Goal: Task Accomplishment & Management: Manage account settings

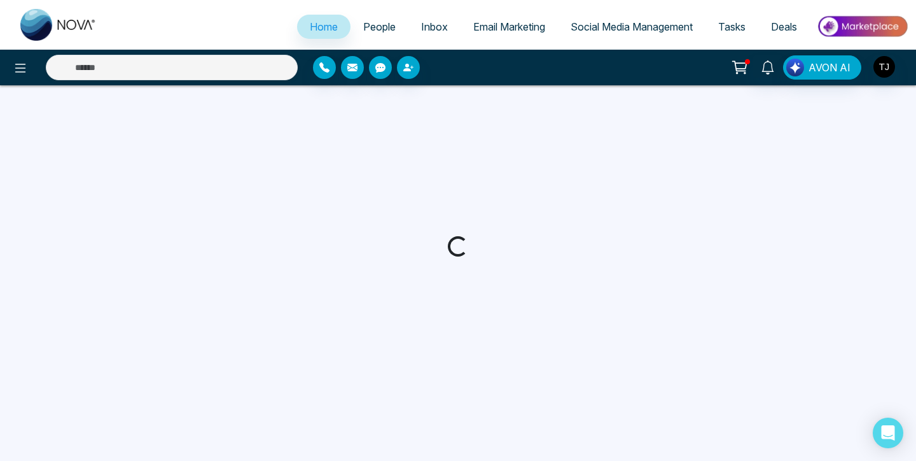
select select "*"
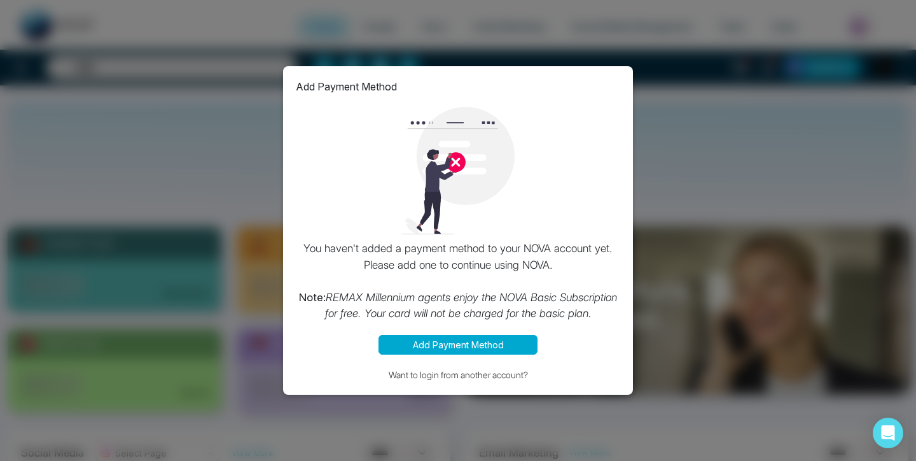
click at [480, 354] on button "Add Payment Method" at bounding box center [457, 345] width 159 height 20
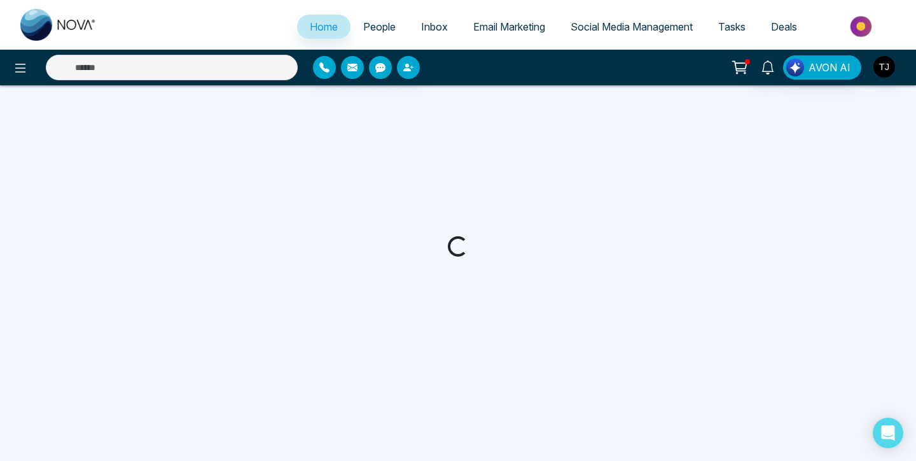
select select "*"
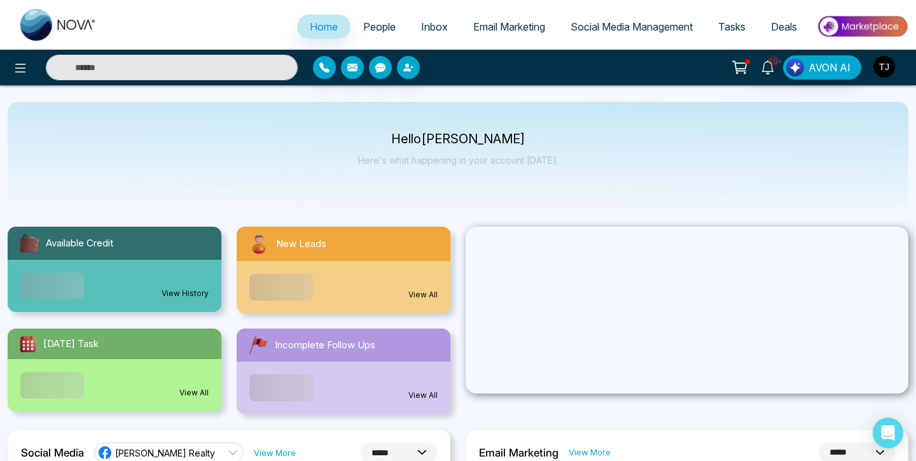
click at [883, 66] on img "button" at bounding box center [884, 67] width 22 height 22
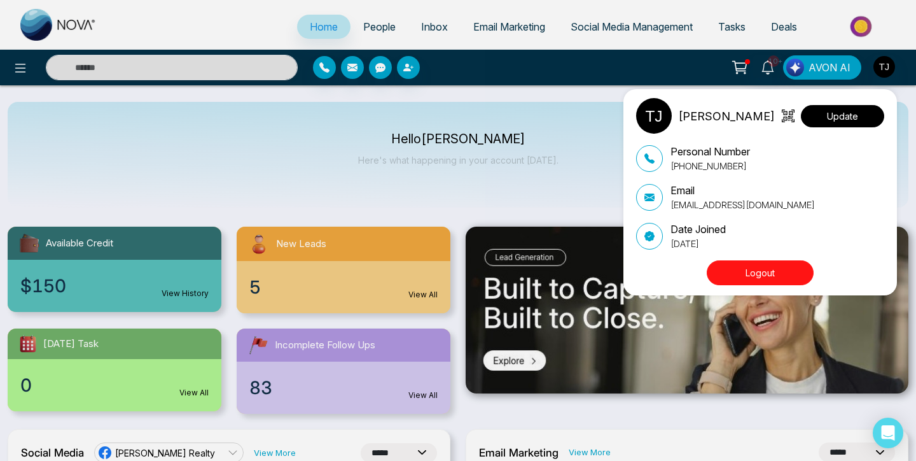
click at [839, 115] on button "Update" at bounding box center [842, 116] width 83 height 22
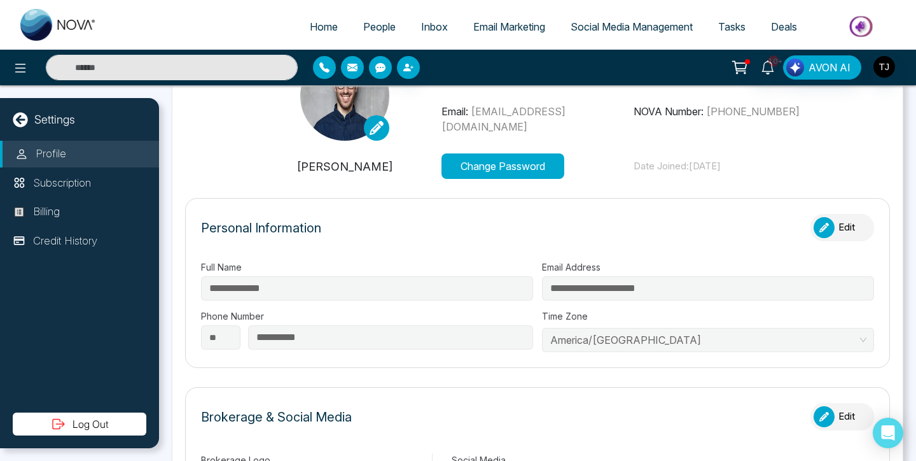
scroll to position [106, 0]
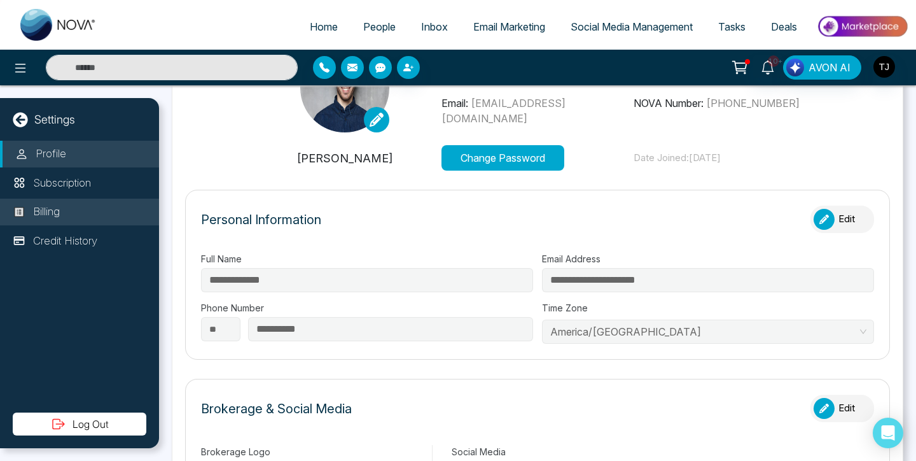
click at [69, 208] on li "Billing" at bounding box center [79, 211] width 159 height 27
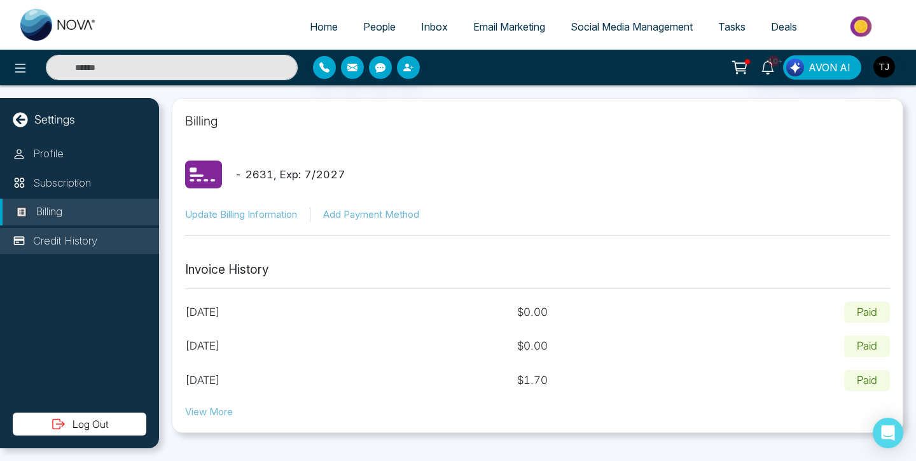
click at [78, 242] on p "Credit History" at bounding box center [65, 241] width 64 height 17
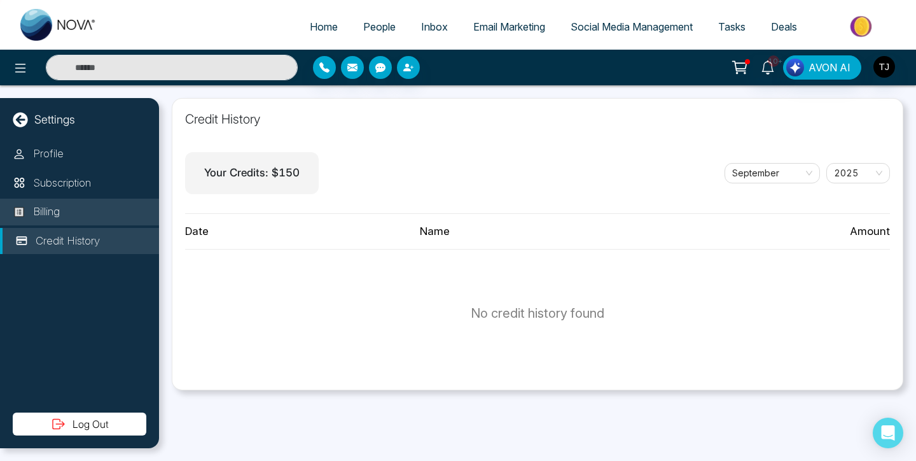
click at [69, 214] on li "Billing" at bounding box center [79, 211] width 159 height 27
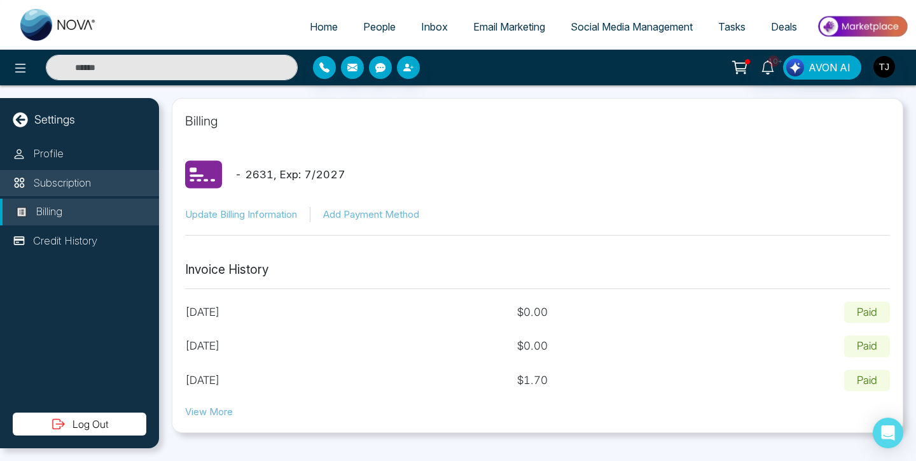
click at [69, 192] on li "Subscription" at bounding box center [79, 183] width 159 height 27
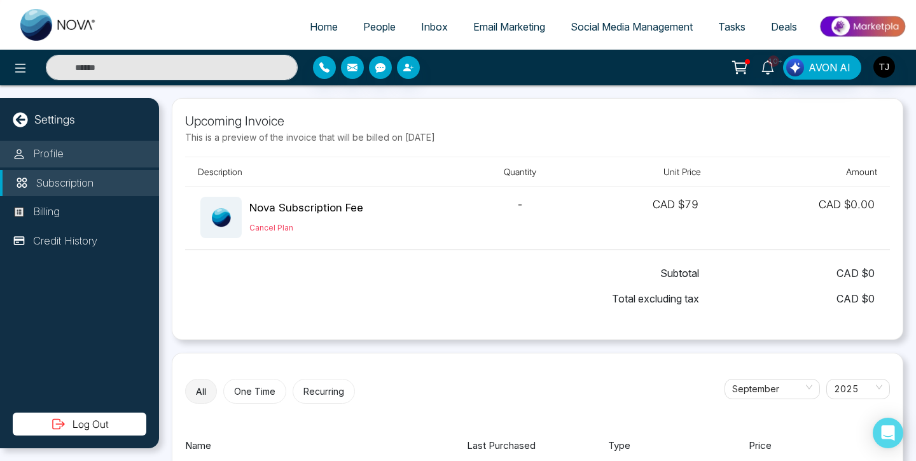
click at [52, 150] on p "Profile" at bounding box center [48, 154] width 31 height 17
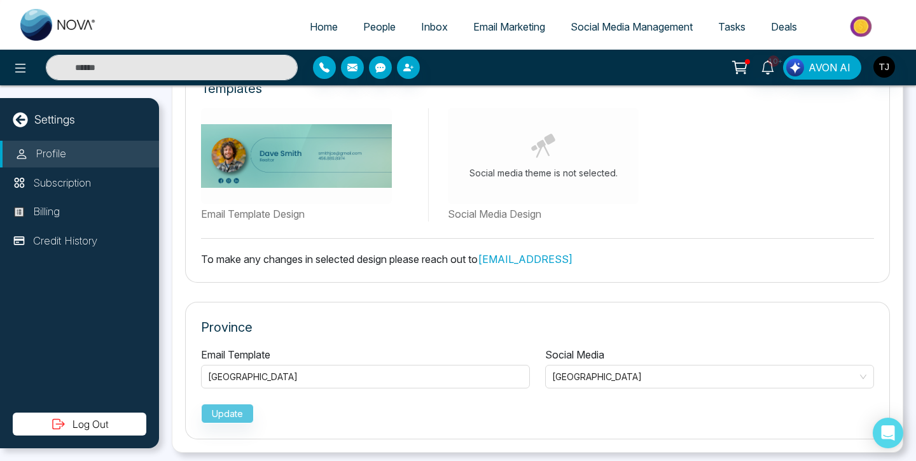
scroll to position [687, 0]
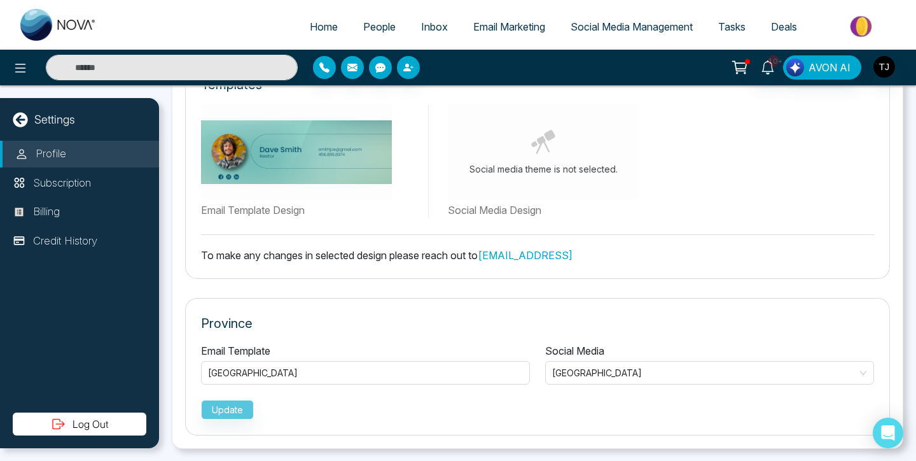
click at [312, 31] on span "Home" at bounding box center [324, 26] width 28 height 13
select select "*"
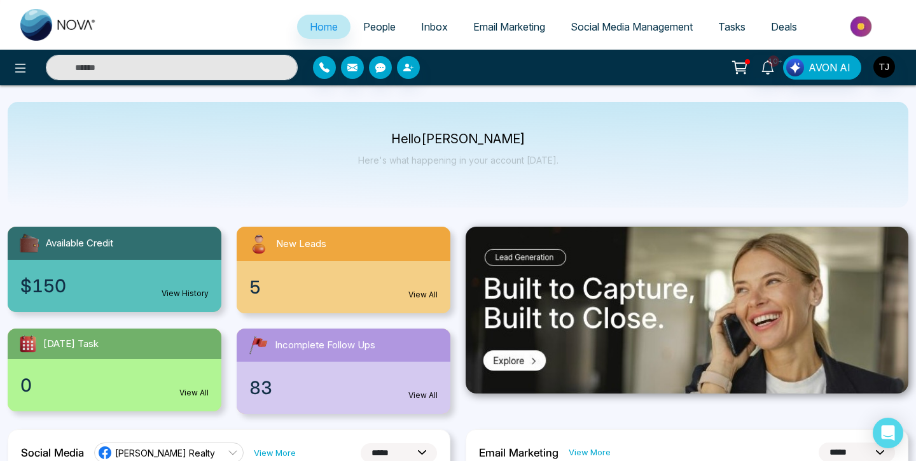
click at [424, 144] on p "Hello Tirston James" at bounding box center [458, 139] width 200 height 11
click at [429, 153] on div "Hello Tirston James Here's what happening in your account today." at bounding box center [458, 155] width 200 height 42
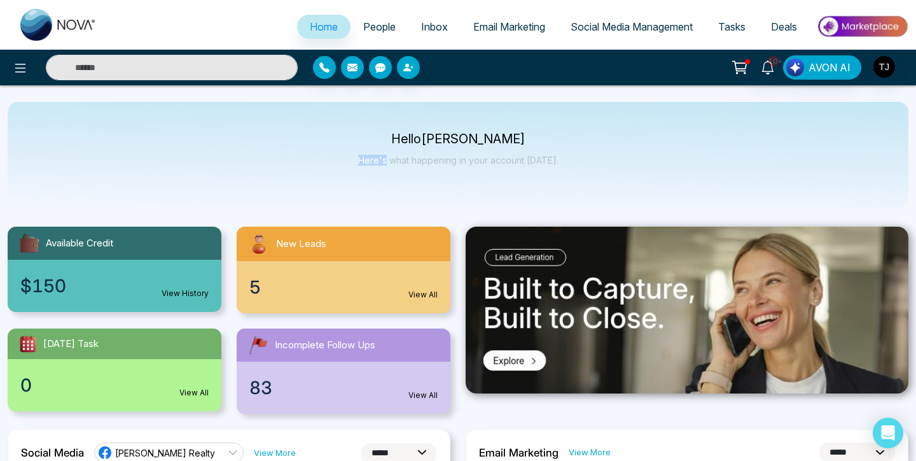
click at [429, 153] on div "Hello Tirston James Here's what happening in your account today." at bounding box center [458, 155] width 200 height 42
click at [429, 139] on p "Hello Tirston James" at bounding box center [458, 139] width 200 height 11
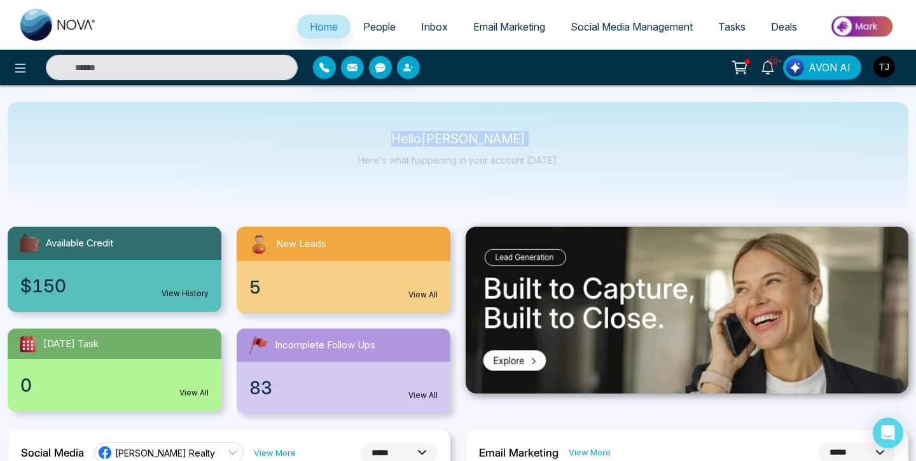
click at [429, 139] on p "Hello Tirston James" at bounding box center [458, 139] width 200 height 11
click at [444, 138] on p "Hello Tirston James" at bounding box center [458, 139] width 200 height 11
click at [474, 138] on p "Hello Tirston James" at bounding box center [458, 139] width 200 height 11
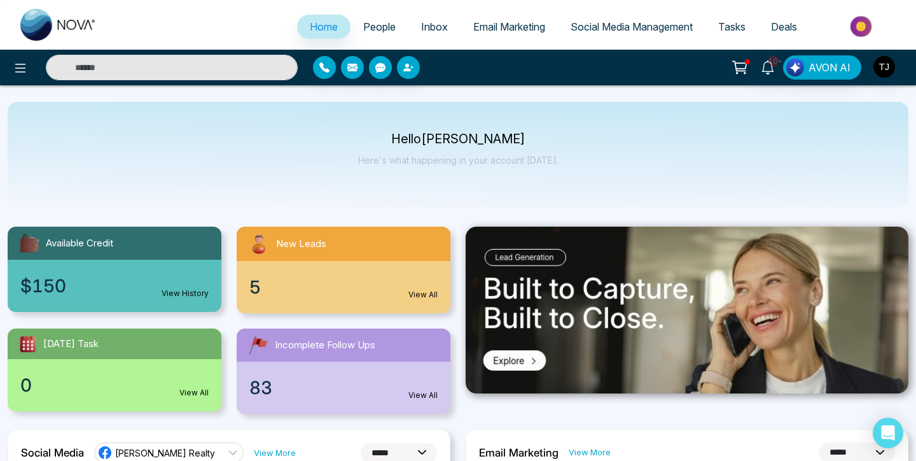
click at [483, 138] on p "Hello Tirston James" at bounding box center [458, 139] width 200 height 11
click at [450, 138] on p "Hello Tirston James" at bounding box center [458, 139] width 200 height 11
click at [405, 139] on p "Hello Tirston James" at bounding box center [458, 139] width 200 height 11
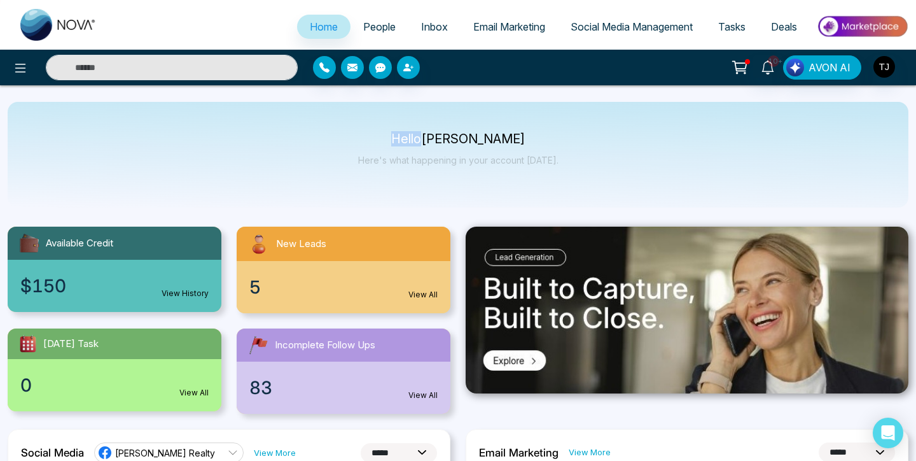
click at [405, 139] on p "Hello Tirston James" at bounding box center [458, 139] width 200 height 11
click at [450, 138] on p "Hello Tirston James" at bounding box center [458, 139] width 200 height 11
click at [490, 138] on p "Hello Tirston James" at bounding box center [458, 139] width 200 height 11
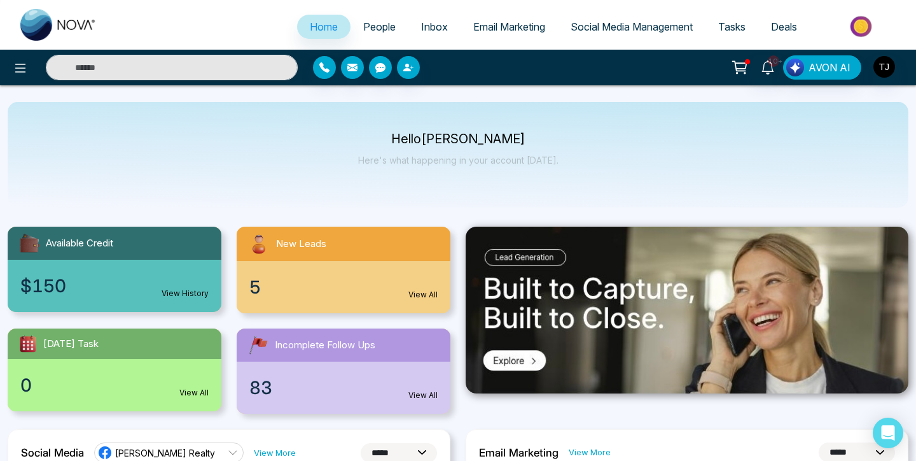
click at [441, 139] on p "Hello Tirston James" at bounding box center [458, 139] width 200 height 11
click at [398, 139] on p "Hello Tirston James" at bounding box center [458, 139] width 200 height 11
click at [448, 139] on p "Hello Tirston James" at bounding box center [458, 139] width 200 height 11
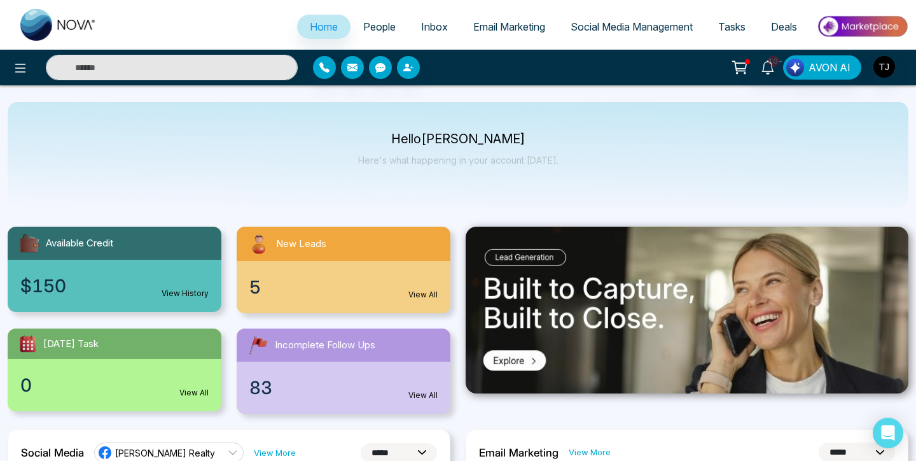
click at [447, 139] on p "Hello Tirston James" at bounding box center [458, 139] width 200 height 11
click at [505, 139] on p "Hello Tirston James" at bounding box center [458, 139] width 200 height 11
click at [448, 139] on p "Hello Tirston James" at bounding box center [458, 139] width 200 height 11
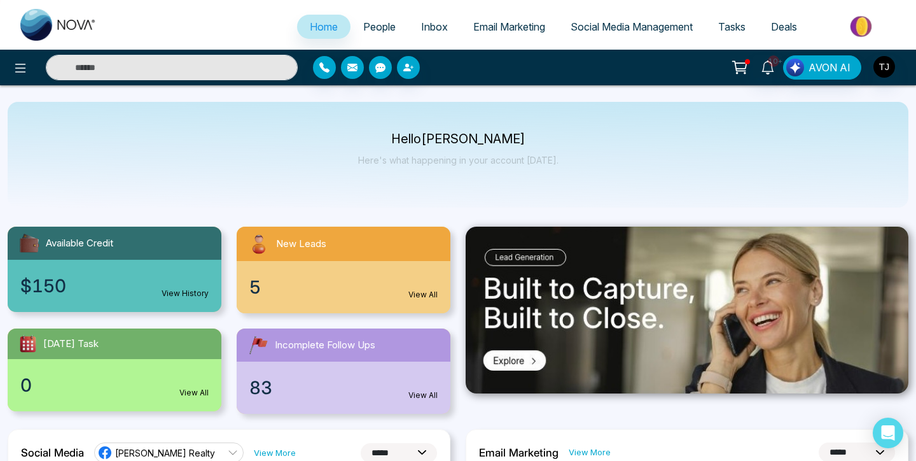
click at [409, 139] on p "Hello Tirston James" at bounding box center [458, 139] width 200 height 11
click at [403, 169] on div "Hello Tirston James Here's what happening in your account today." at bounding box center [458, 155] width 200 height 42
click at [452, 139] on p "Hello Tirston James" at bounding box center [458, 139] width 200 height 11
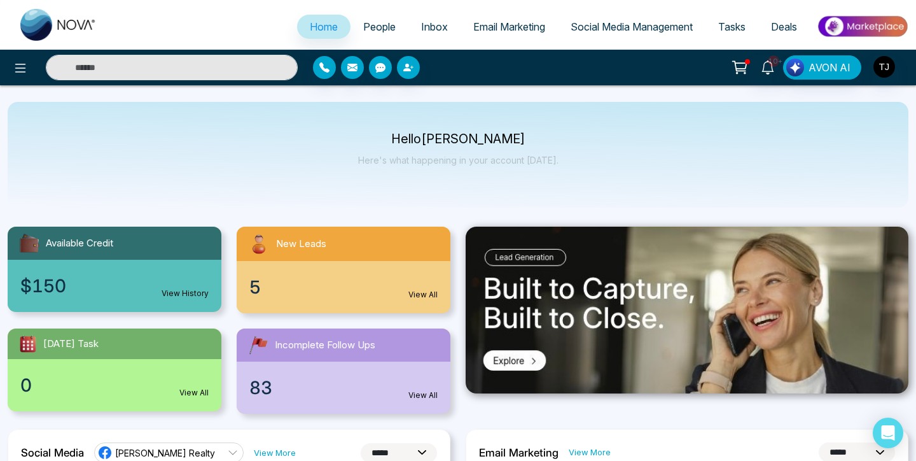
click at [488, 141] on p "Hello Tirston James" at bounding box center [458, 139] width 200 height 11
click at [415, 134] on p "Hello Tirston James" at bounding box center [458, 139] width 200 height 11
click at [768, 68] on icon at bounding box center [768, 67] width 14 height 14
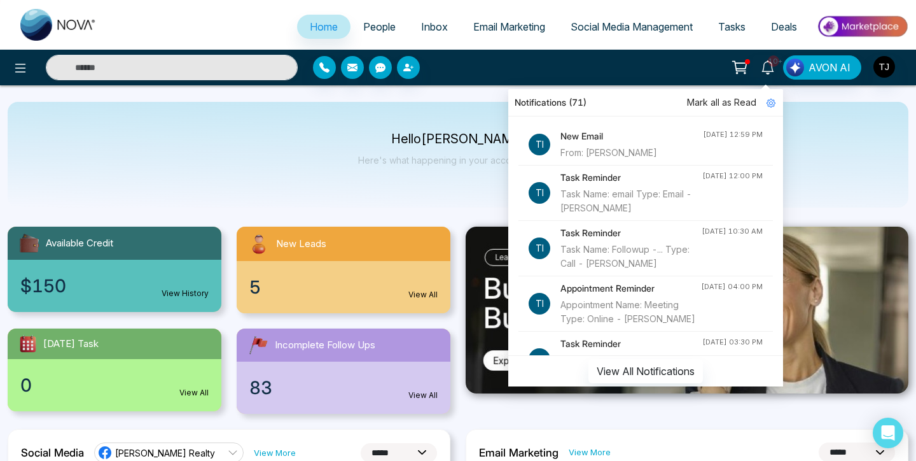
click at [387, 155] on p "Here's what happening in your account today." at bounding box center [458, 160] width 200 height 11
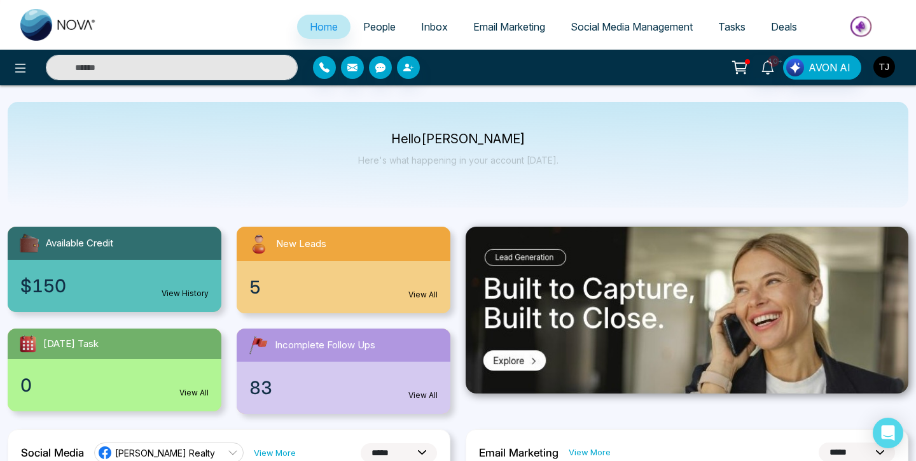
click at [885, 57] on img "button" at bounding box center [884, 67] width 22 height 22
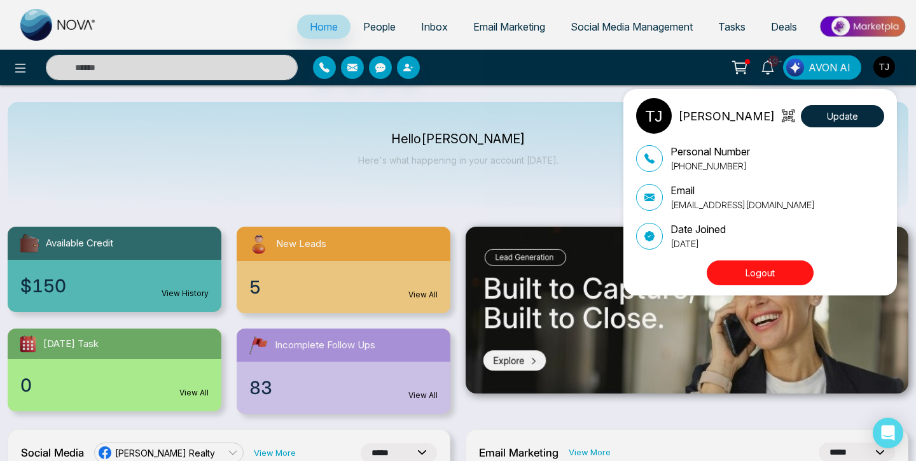
click at [790, 269] on button "Logout" at bounding box center [760, 272] width 107 height 25
